Goal: Contribute content: Add original content to the website for others to see

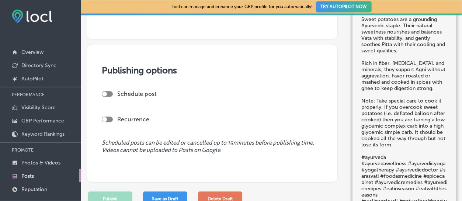
scroll to position [574, 0]
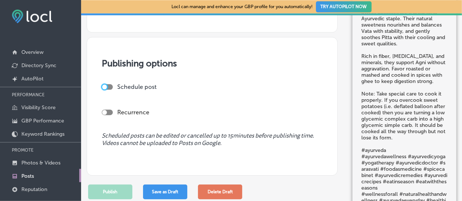
click at [105, 85] on div at bounding box center [104, 86] width 5 height 5
checkbox input "true"
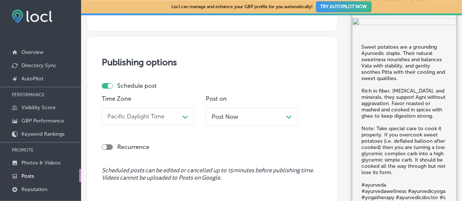
click at [285, 116] on div "Post Now Path Created with Sketch." at bounding box center [251, 116] width 80 height 7
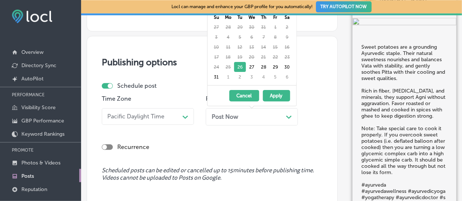
click at [270, 96] on button "Apply" at bounding box center [276, 95] width 27 height 11
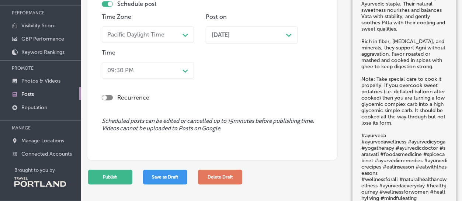
scroll to position [83, 0]
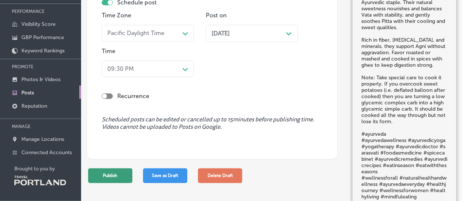
click at [100, 176] on button "Publish" at bounding box center [110, 175] width 44 height 15
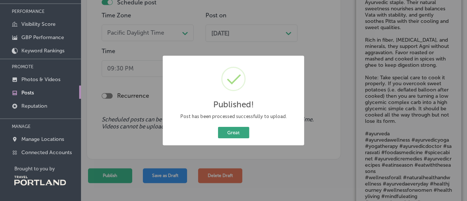
click at [234, 133] on button "Great" at bounding box center [233, 132] width 31 height 11
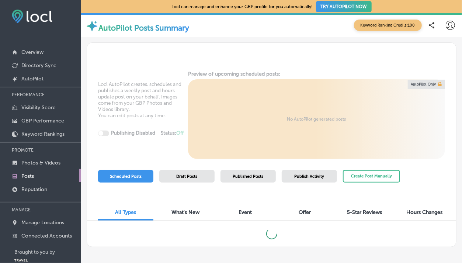
scroll to position [21, 0]
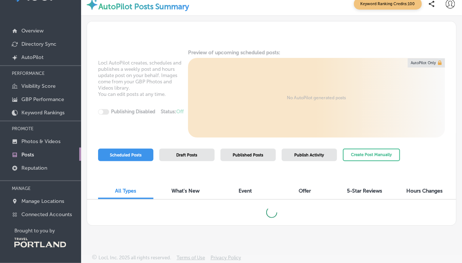
click at [240, 169] on div "Scheduled Posts Draft Posts Published Posts Publish Activity Create Post Manual…" at bounding box center [249, 162] width 302 height 29
click at [239, 169] on div "Scheduled Posts Draft Posts Published Posts Publish Activity Create Post Manual…" at bounding box center [249, 162] width 302 height 29
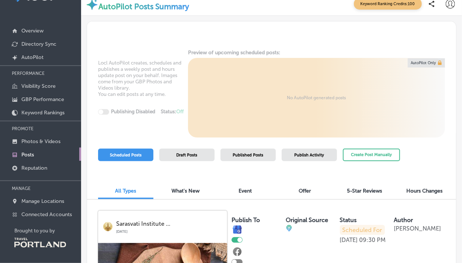
click at [337, 4] on div "AutoPilot Posts Summary Keyword Ranking Credits: 100" at bounding box center [271, 3] width 372 height 15
click at [430, 3] on div at bounding box center [431, 3] width 15 height 15
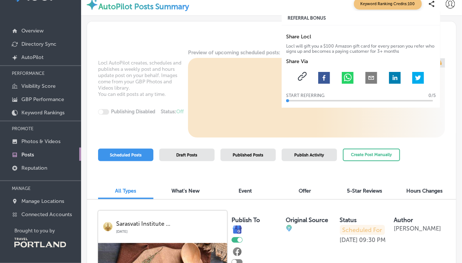
click at [235, 3] on div "AutoPilot Posts Summary Keyword Ranking Credits: 100 REFERRAL BONUS Share Locl …" at bounding box center [271, 3] width 372 height 15
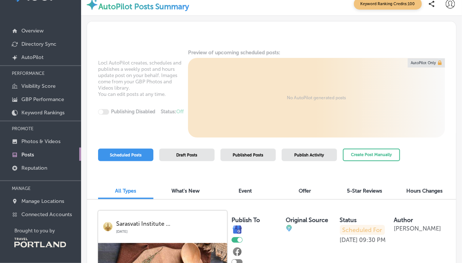
scroll to position [0, 0]
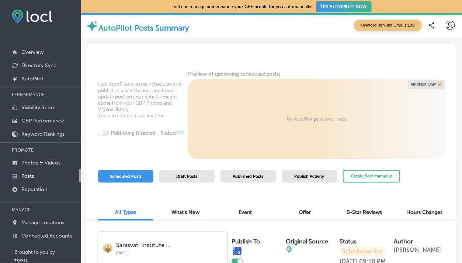
click at [287, 65] on div at bounding box center [271, 55] width 369 height 24
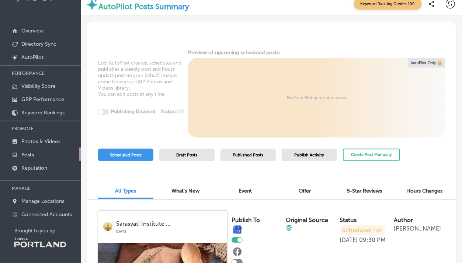
click at [430, 6] on div at bounding box center [431, 3] width 15 height 15
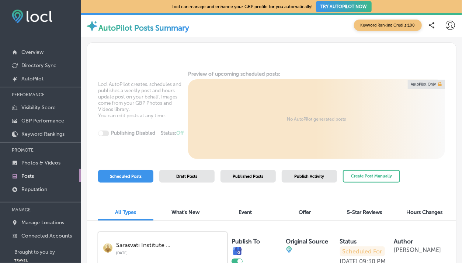
click at [48, 14] on img at bounding box center [32, 17] width 41 height 14
